Goal: Task Accomplishment & Management: Use online tool/utility

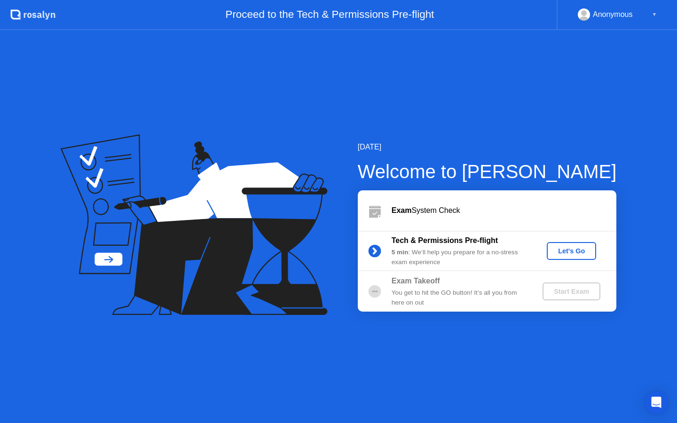
click at [571, 245] on button "Let's Go" at bounding box center [570, 251] width 49 height 18
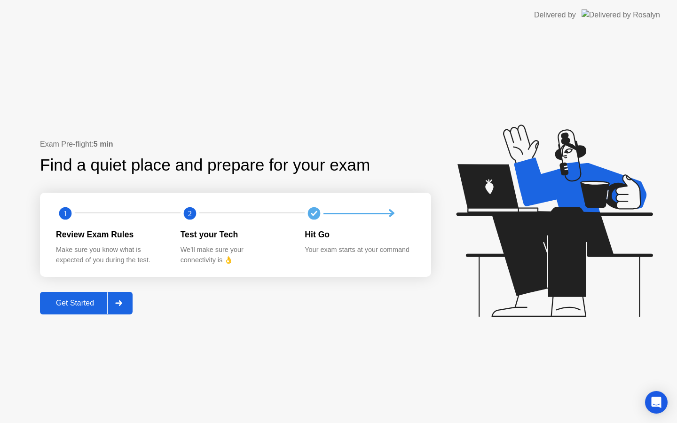
click at [74, 306] on div "Get Started" at bounding box center [75, 303] width 64 height 8
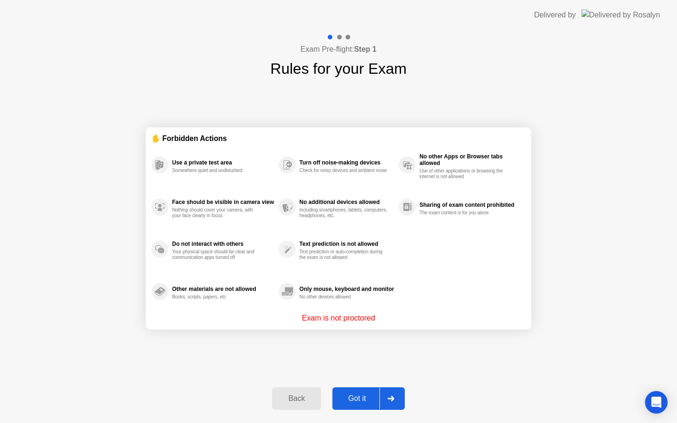
click at [356, 398] on div "Got it" at bounding box center [357, 398] width 44 height 8
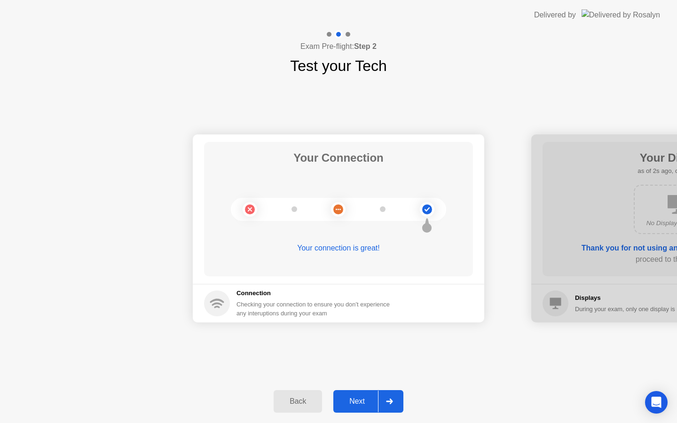
click at [361, 398] on div "Next" at bounding box center [357, 401] width 42 height 8
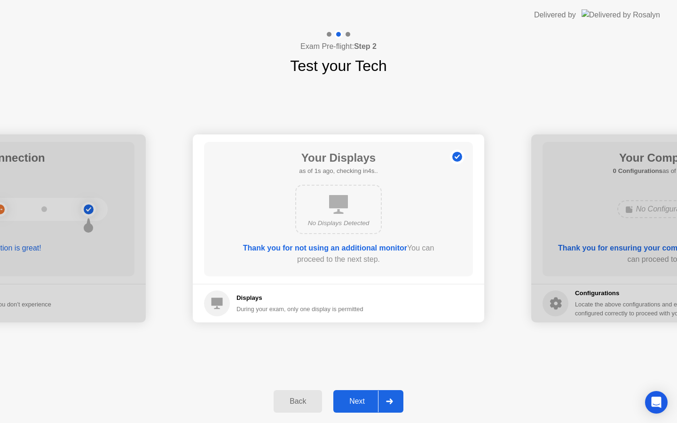
click at [362, 398] on div "Next" at bounding box center [357, 401] width 42 height 8
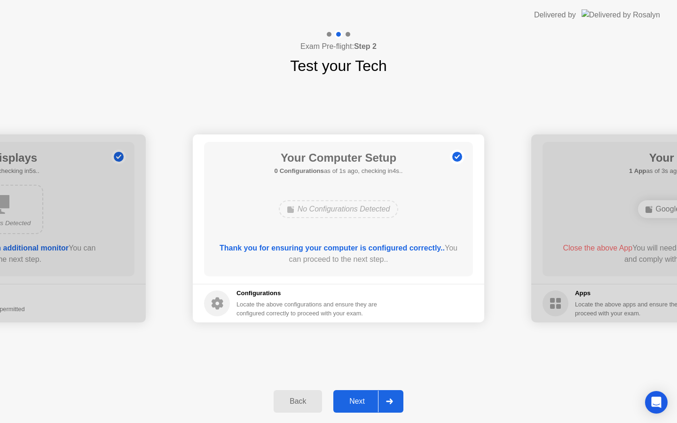
click at [363, 398] on div "Next" at bounding box center [357, 401] width 42 height 8
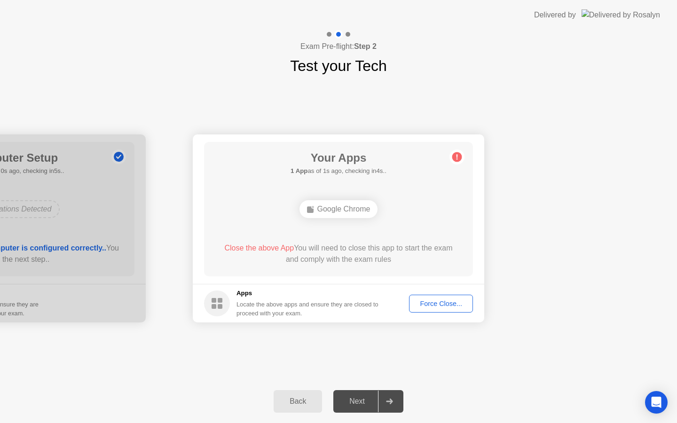
click at [444, 300] on div "Force Close..." at bounding box center [440, 304] width 57 height 8
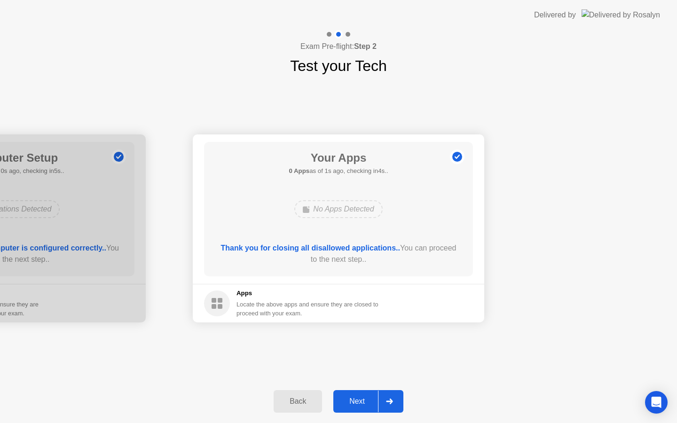
click at [351, 407] on button "Next" at bounding box center [368, 401] width 70 height 23
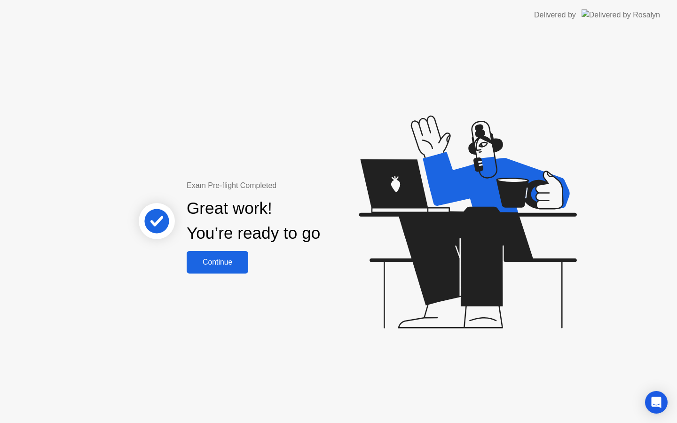
click at [220, 255] on button "Continue" at bounding box center [218, 262] width 62 height 23
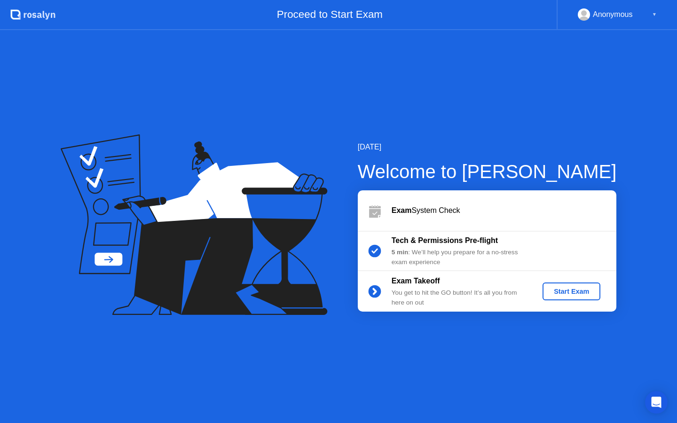
click at [550, 292] on div "Start Exam" at bounding box center [571, 292] width 50 height 8
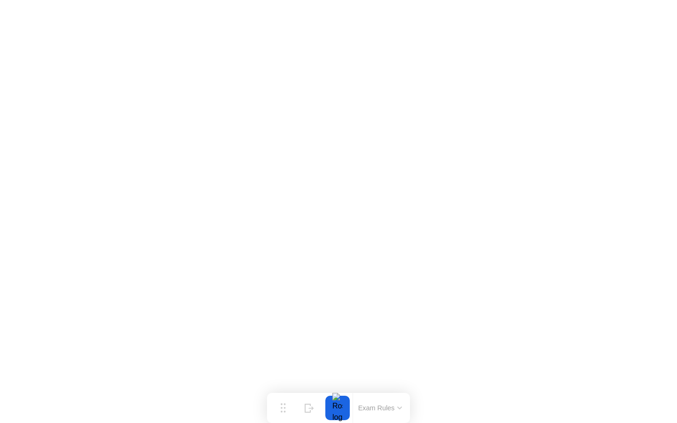
click at [378, 405] on button "Exam Rules" at bounding box center [380, 408] width 50 height 8
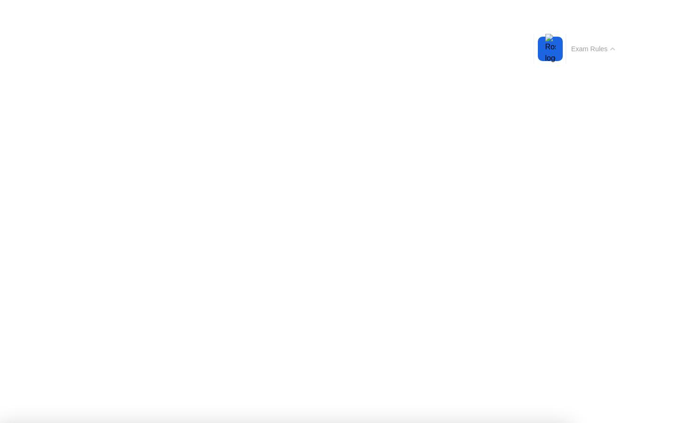
click at [583, 47] on button "Exam Rules" at bounding box center [593, 49] width 50 height 8
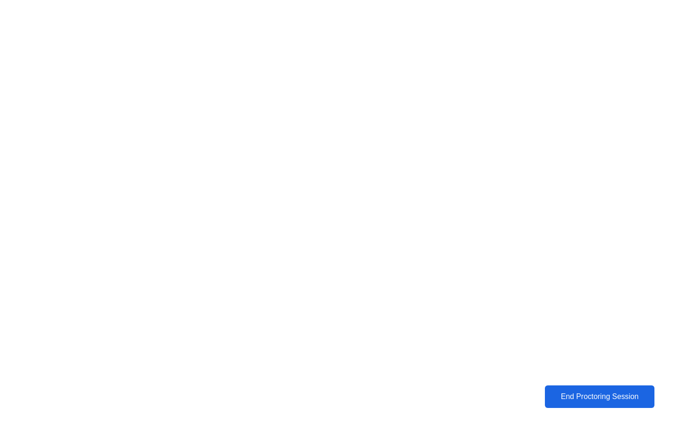
click at [569, 398] on div "End Proctoring Session" at bounding box center [599, 396] width 104 height 8
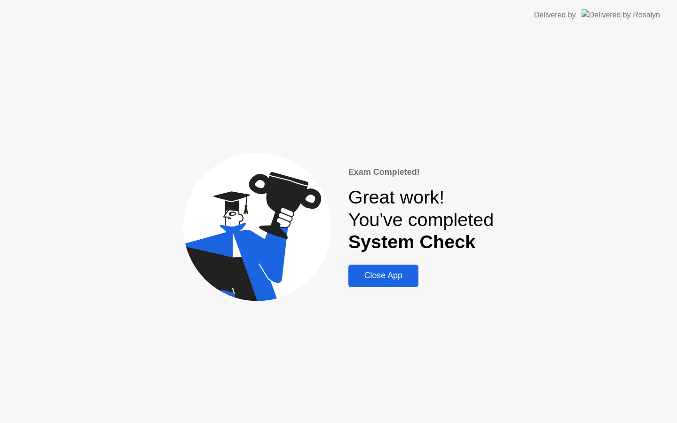
click at [384, 279] on div "Close App" at bounding box center [383, 276] width 64 height 10
